Goal: Navigation & Orientation: Find specific page/section

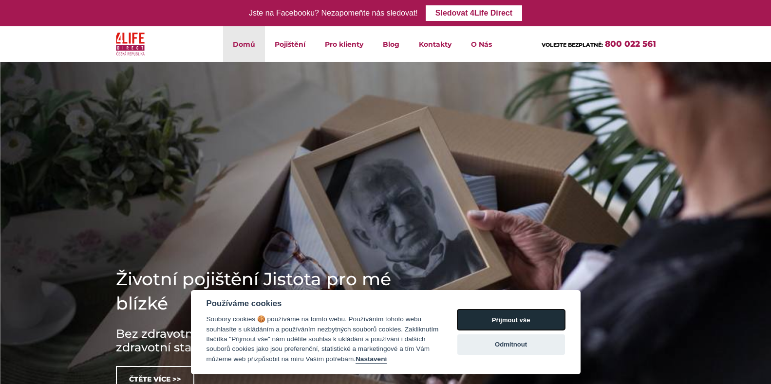
click at [483, 316] on button "Přijmout vše" at bounding box center [511, 320] width 108 height 20
checkbox input "true"
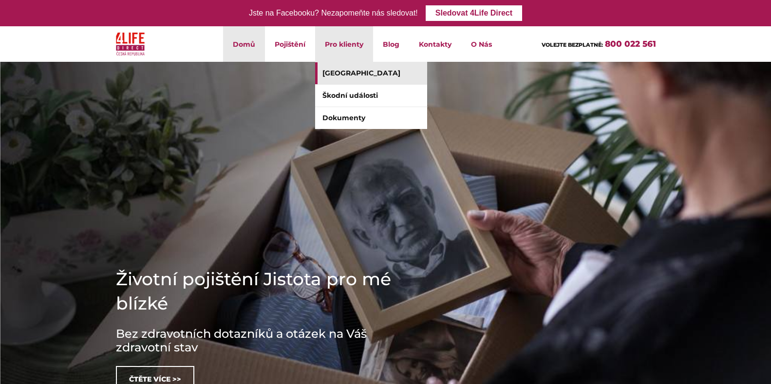
click at [352, 73] on link "[GEOGRAPHIC_DATA]" at bounding box center [371, 73] width 112 height 22
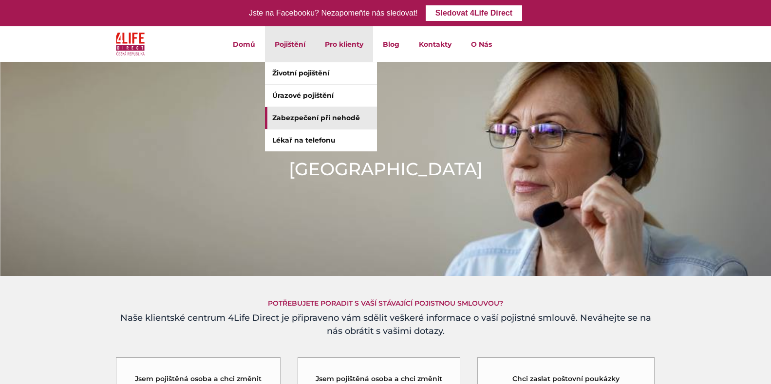
click at [301, 116] on link "Zabezpečení při nehodě" at bounding box center [321, 118] width 112 height 22
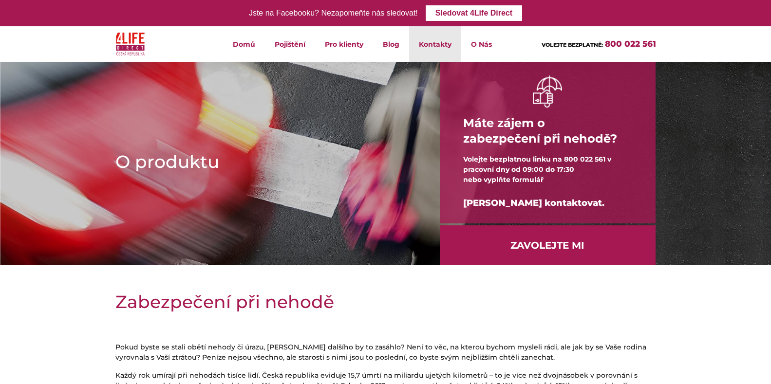
click at [427, 44] on link "Kontakty" at bounding box center [435, 44] width 52 height 36
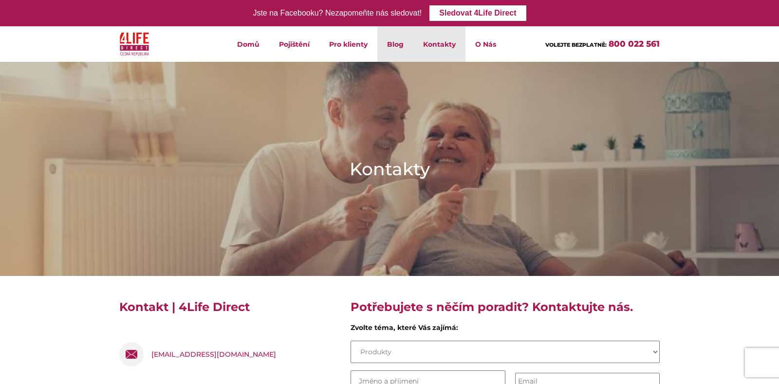
click at [392, 41] on link "Blog" at bounding box center [395, 44] width 36 height 36
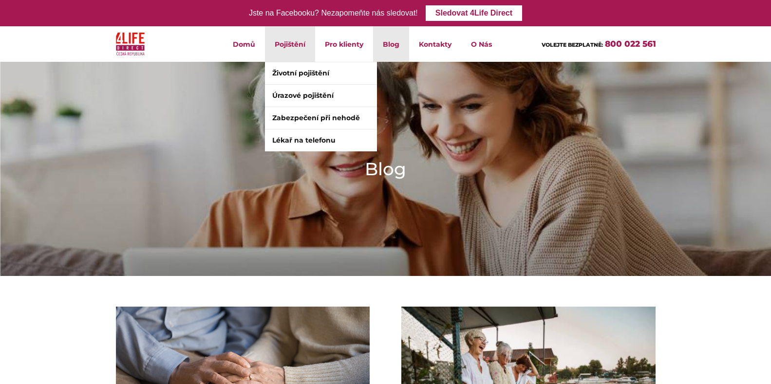
click at [282, 47] on li "Pojištění Životní pojištění Úrazové pojištění Zabezpečení při nehodě Lékař na t…" at bounding box center [290, 44] width 50 height 36
click at [284, 45] on li "Pojištění Životní pojištění Úrazové pojištění Zabezpečení při nehodě Lékař na t…" at bounding box center [290, 44] width 50 height 36
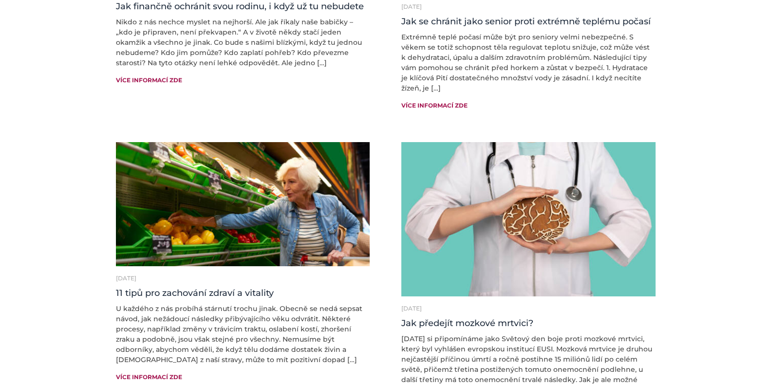
scroll to position [292, 0]
